Goal: Browse casually

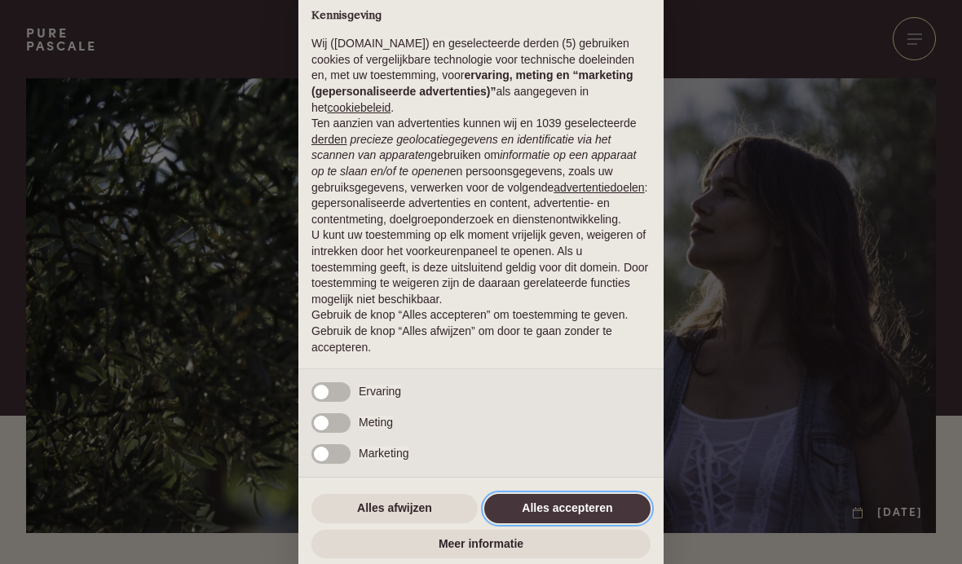
click at [580, 514] on button "Alles accepteren" at bounding box center [567, 508] width 166 height 29
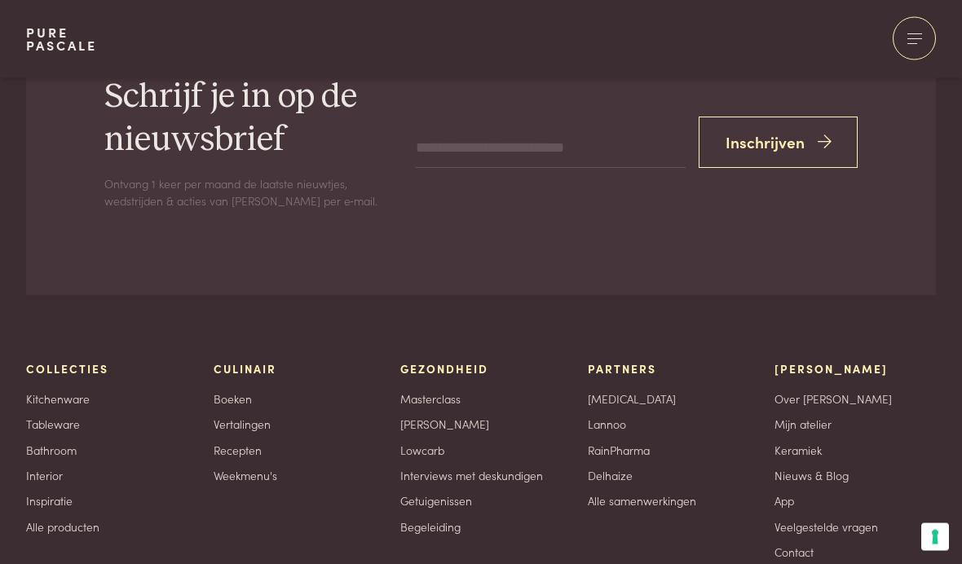
scroll to position [2951, 0]
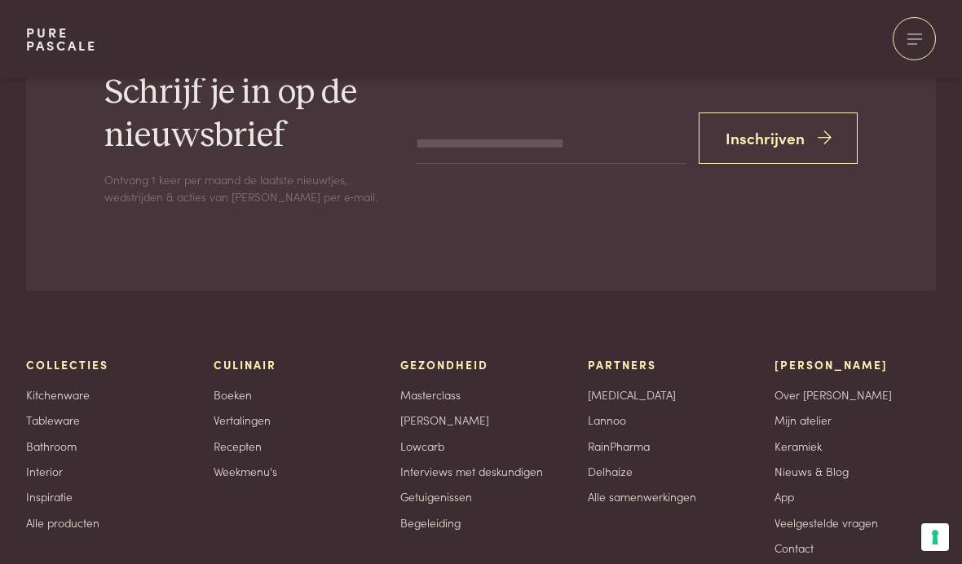
click at [606, 386] on link "[MEDICAL_DATA]" at bounding box center [632, 394] width 88 height 17
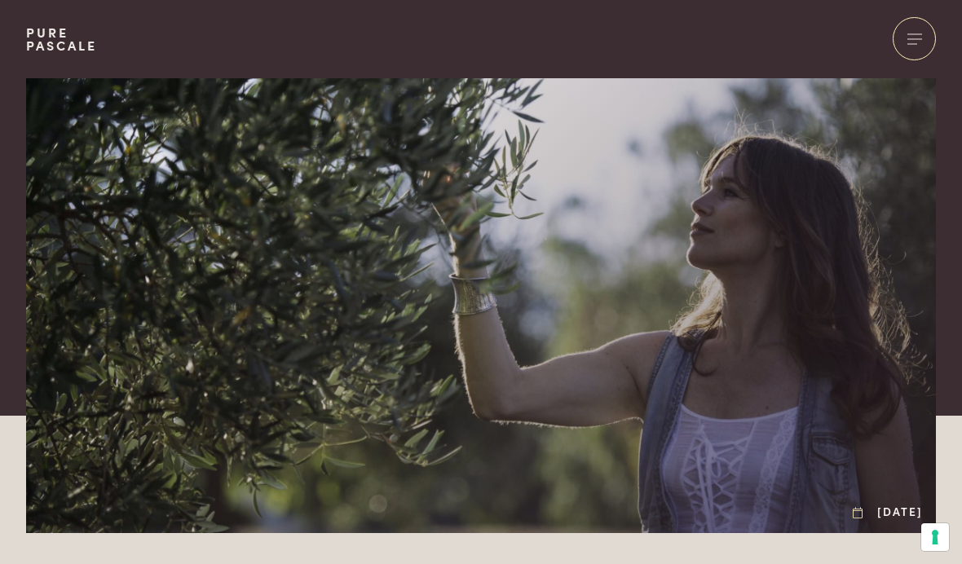
scroll to position [3018, 0]
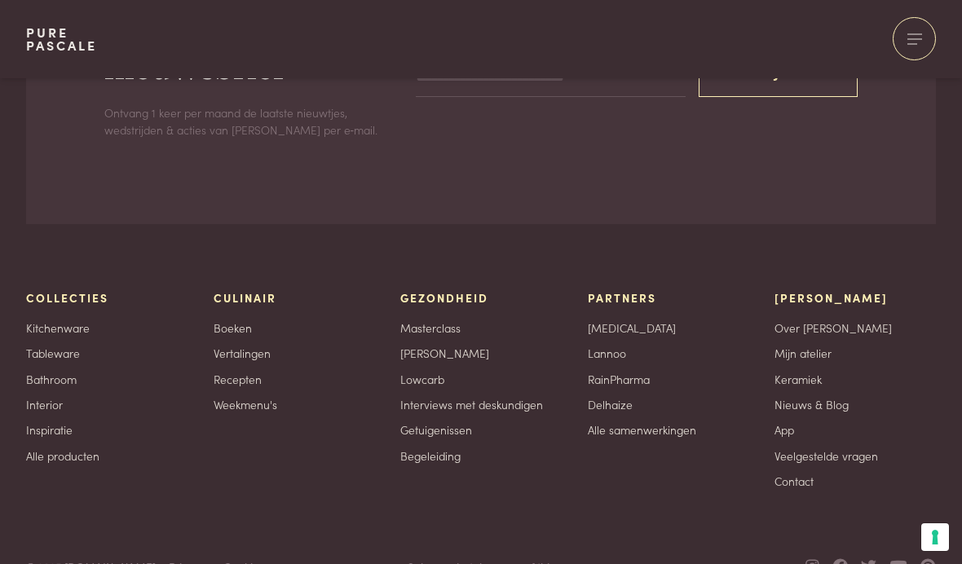
click at [77, 448] on link "Alle producten" at bounding box center [62, 456] width 73 height 17
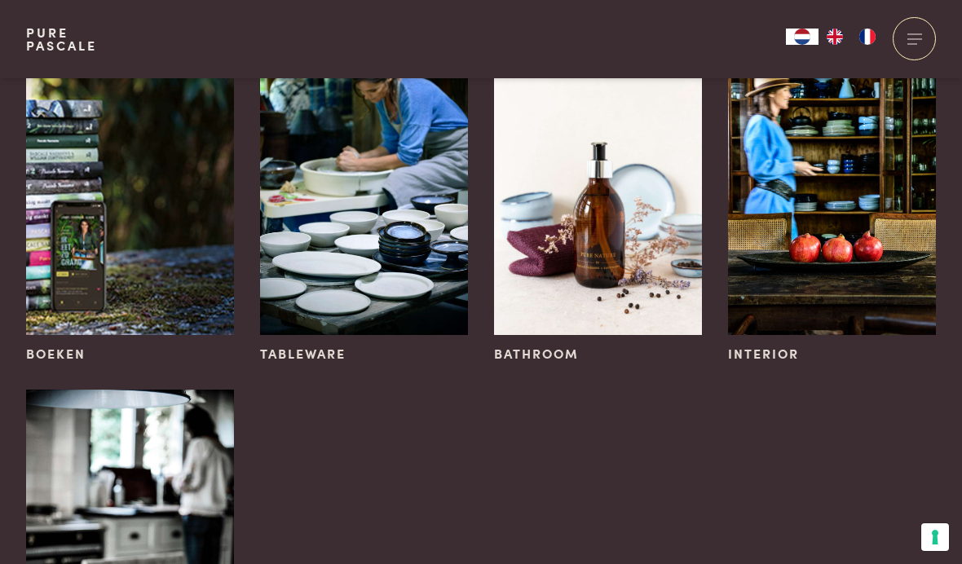
scroll to position [255, 0]
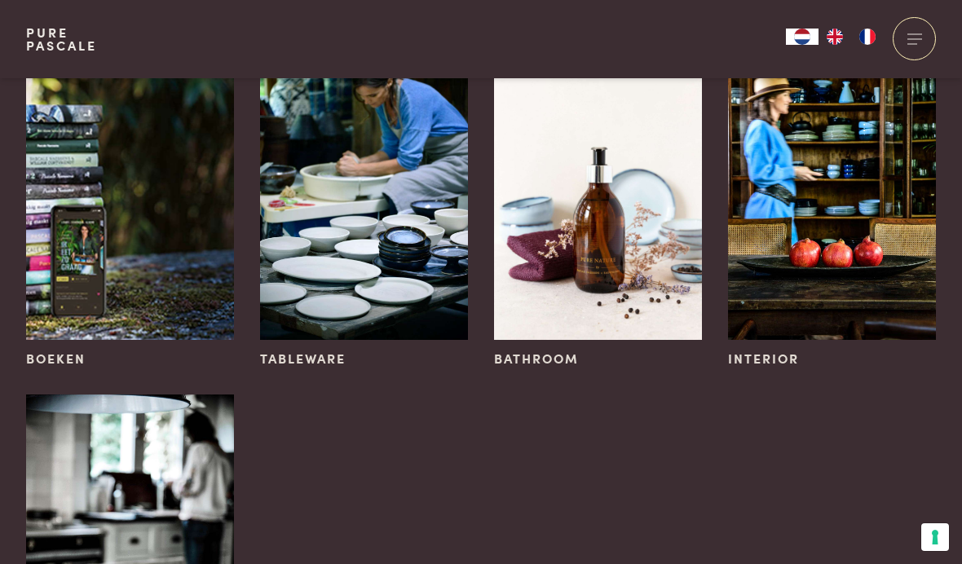
click at [763, 360] on span "Interior" at bounding box center [763, 359] width 71 height 20
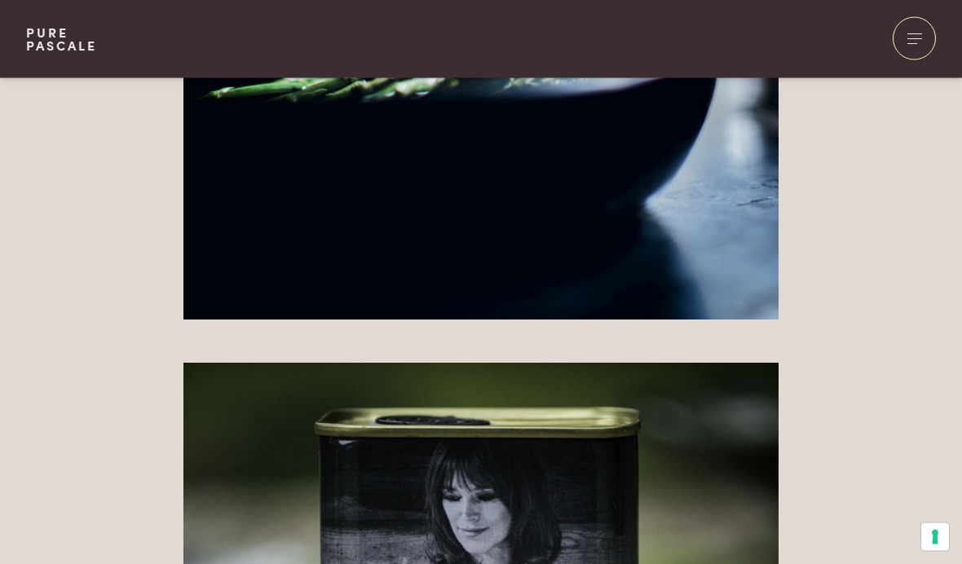
scroll to position [4112, 0]
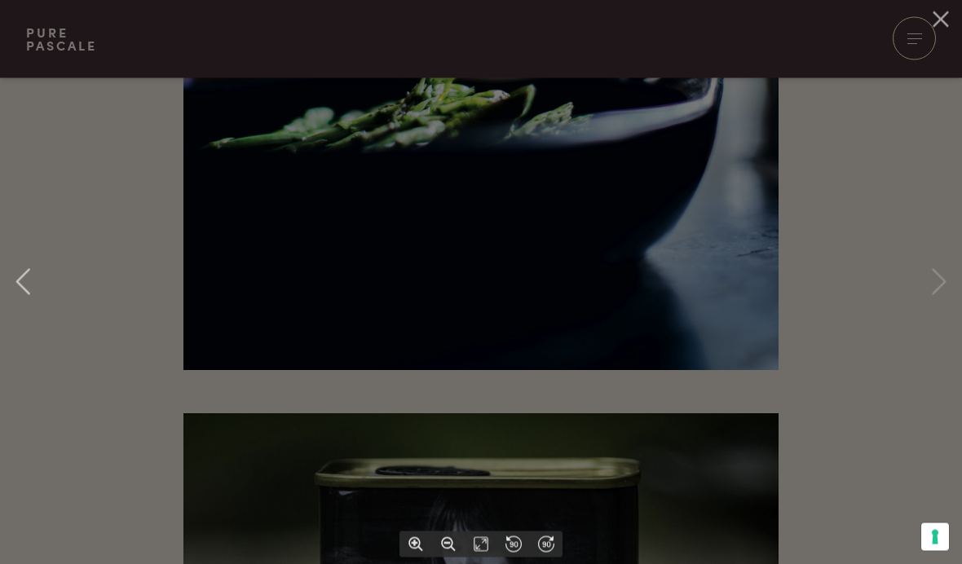
scroll to position [4113, 0]
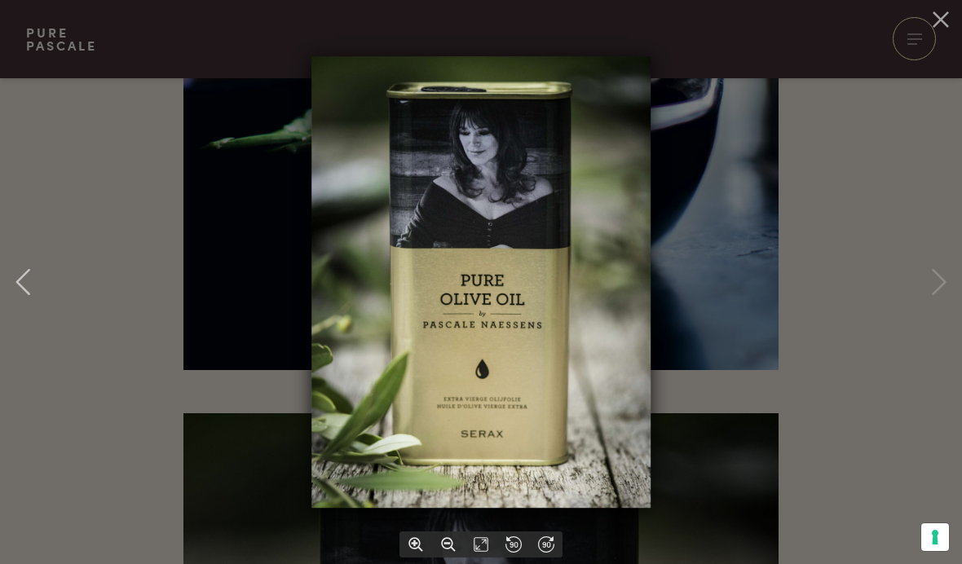
click at [479, 272] on img at bounding box center [480, 282] width 339 height 452
click at [531, 165] on img at bounding box center [480, 282] width 339 height 452
click at [563, 269] on img at bounding box center [480, 282] width 339 height 452
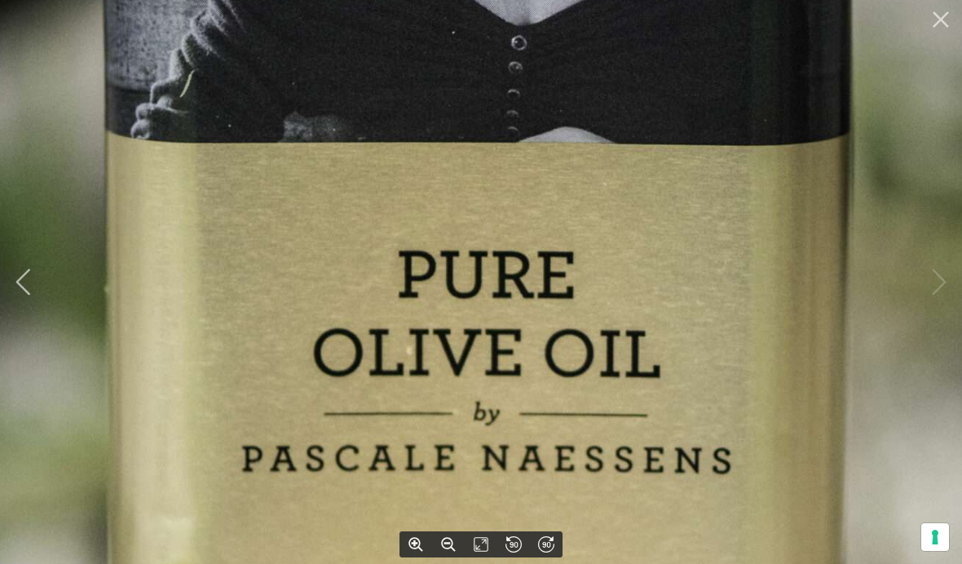
click at [533, 289] on img at bounding box center [481, 281] width 1401 height 1865
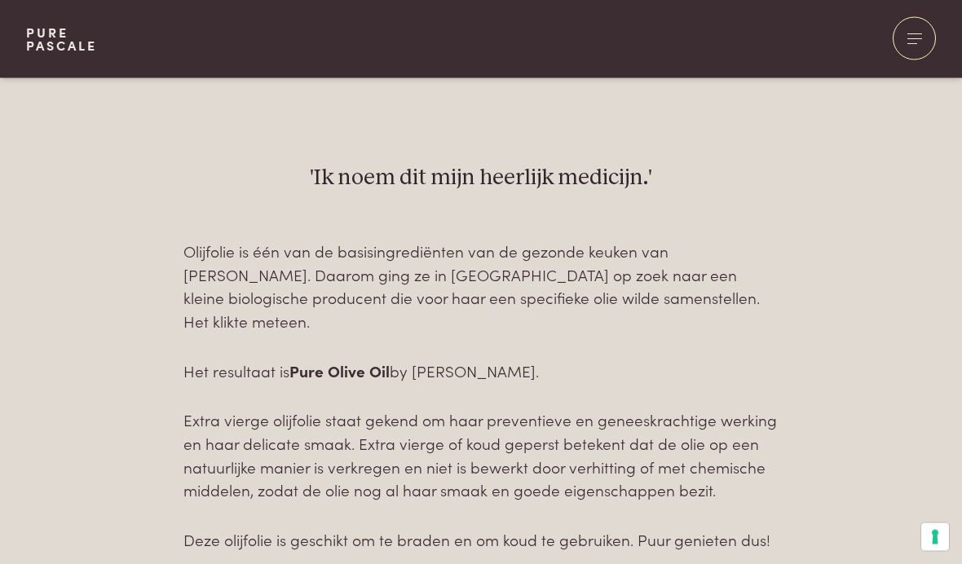
scroll to position [589, 0]
click at [349, 359] on strong "Pure Olive Oil" at bounding box center [339, 370] width 100 height 22
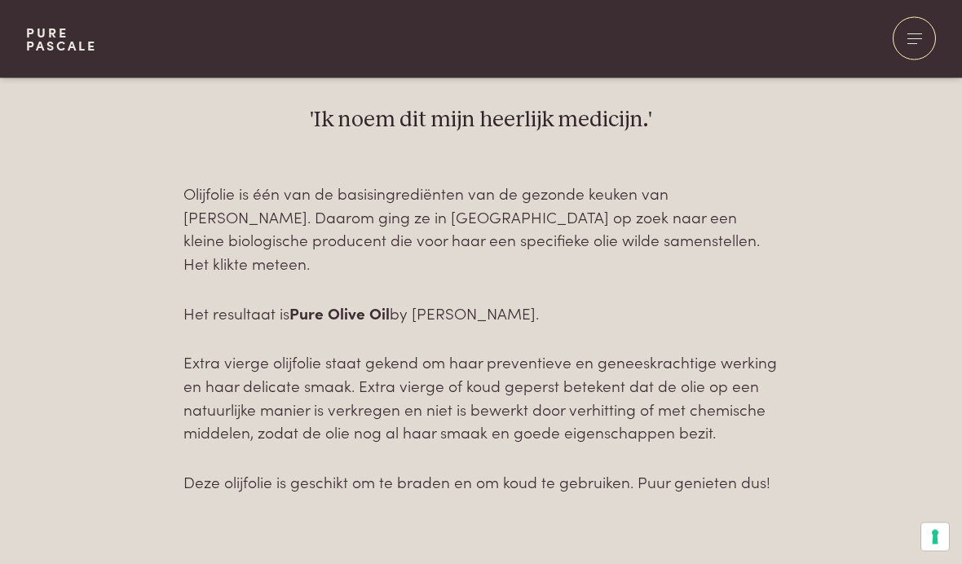
scroll to position [647, 0]
